Goal: Navigation & Orientation: Find specific page/section

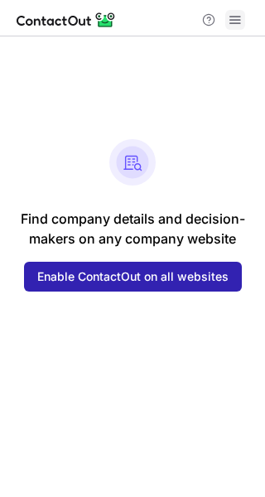
click at [239, 21] on span at bounding box center [235, 19] width 13 height 13
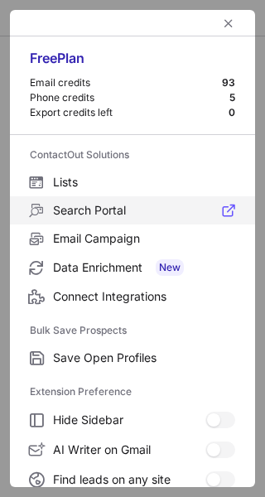
click at [117, 206] on span "Search Portal" at bounding box center [144, 210] width 182 height 15
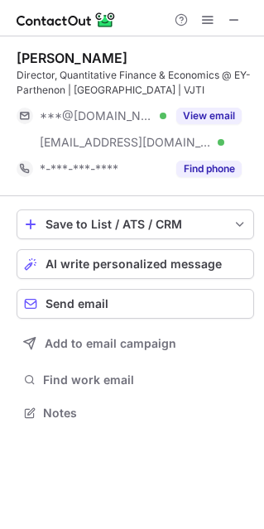
scroll to position [401, 264]
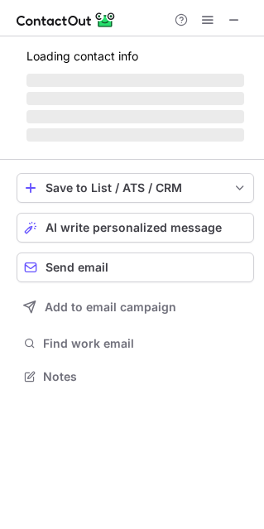
scroll to position [8, 8]
drag, startPoint x: 231, startPoint y: 13, endPoint x: 19, endPoint y: 131, distance: 242.4
click at [230, 15] on span at bounding box center [234, 19] width 13 height 13
